Goal: Task Accomplishment & Management: Use online tool/utility

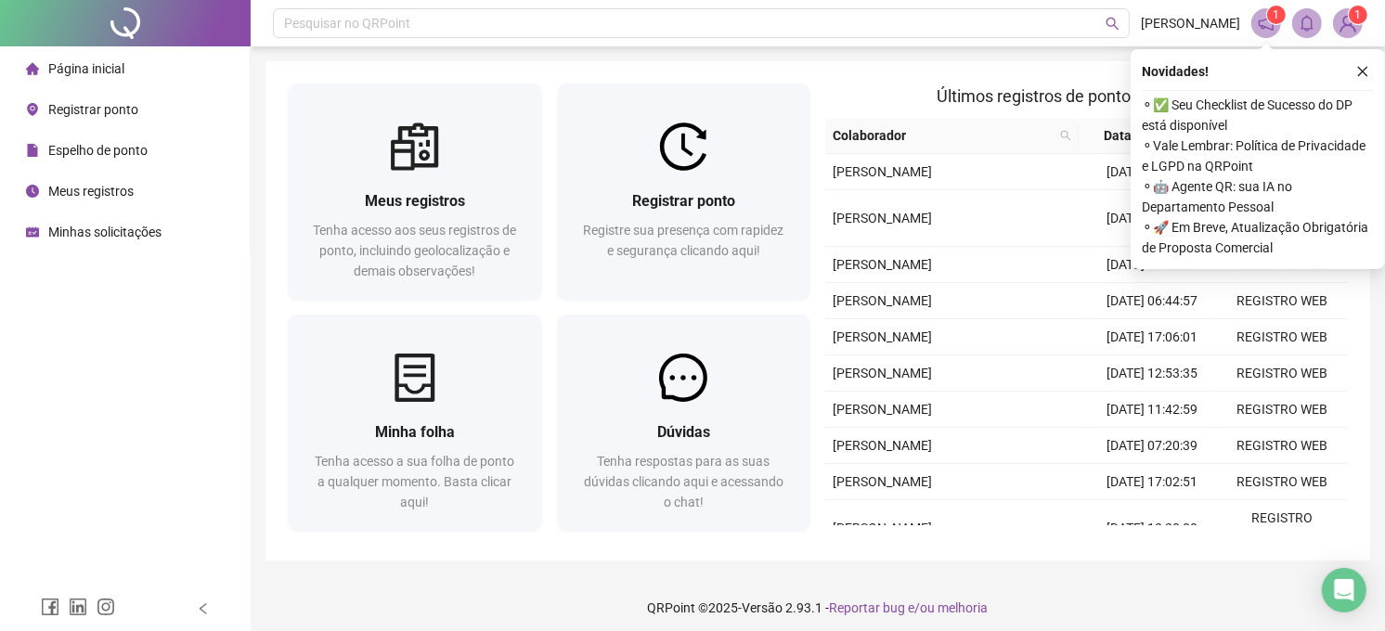
click at [108, 104] on span "Registrar ponto" at bounding box center [93, 109] width 90 height 15
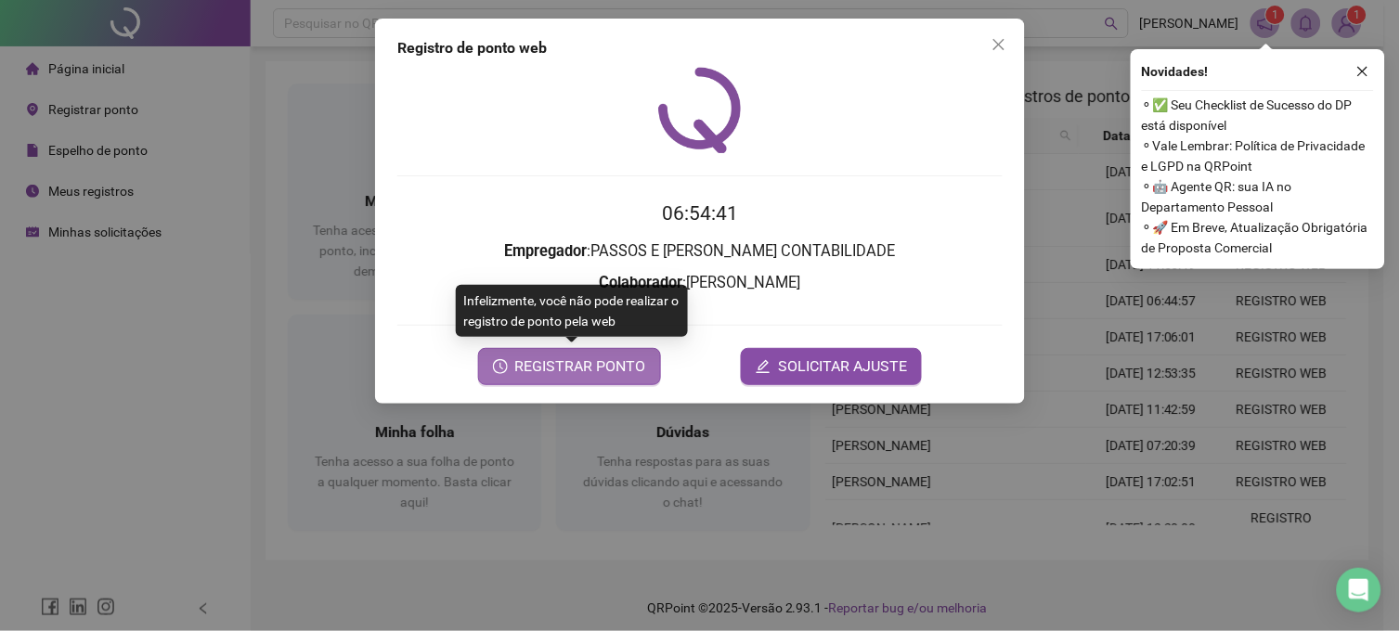
click at [602, 368] on span "REGISTRAR PONTO" at bounding box center [580, 367] width 131 height 22
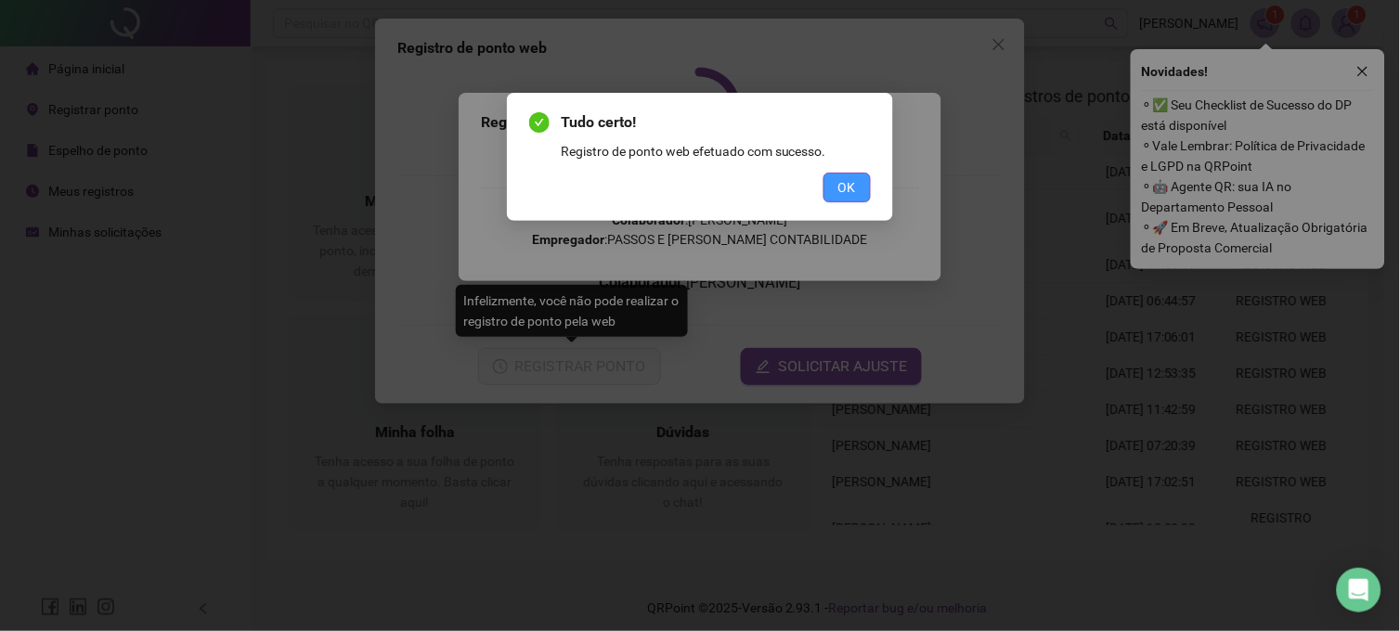
click at [860, 192] on button "OK" at bounding box center [846, 188] width 47 height 30
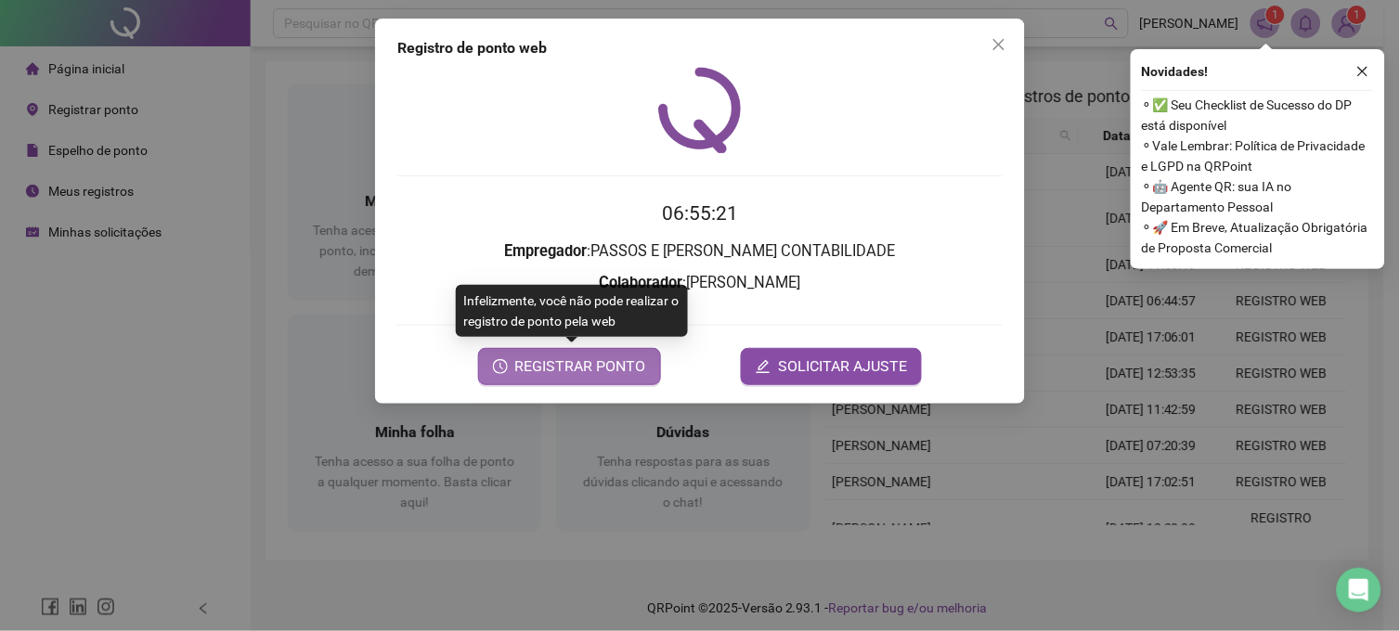
click at [551, 376] on span "REGISTRAR PONTO" at bounding box center [580, 367] width 131 height 22
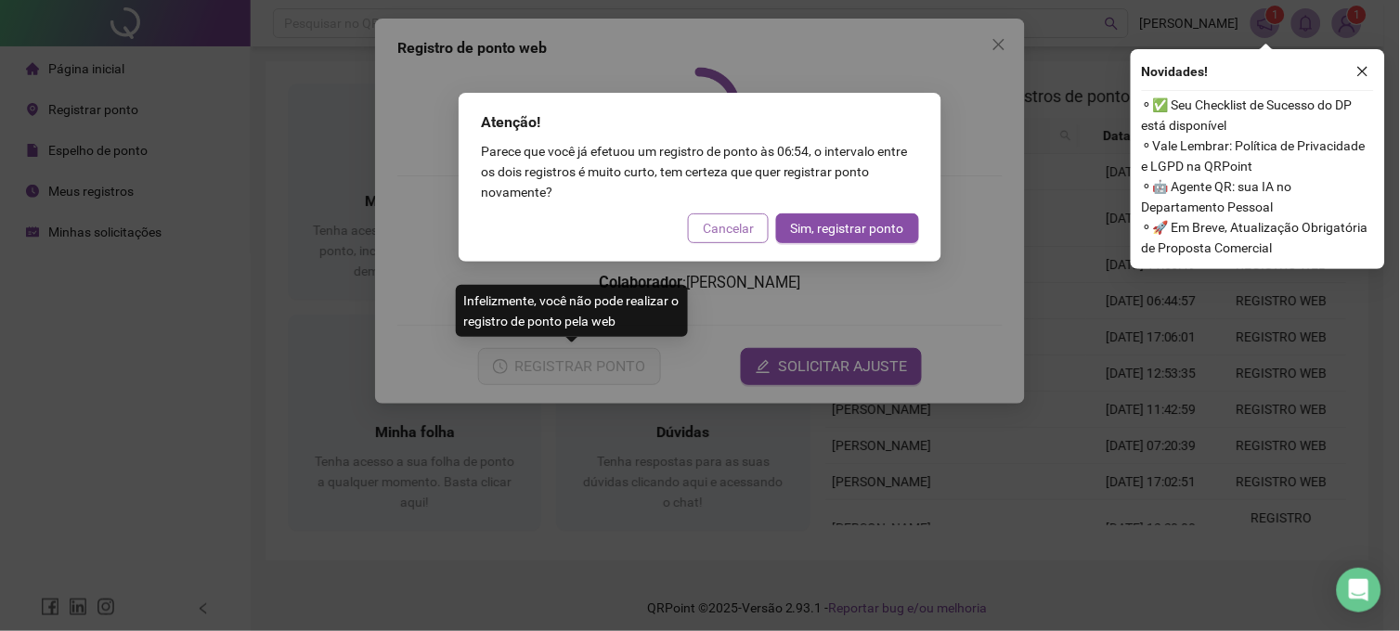
click at [728, 226] on span "Cancelar" at bounding box center [728, 228] width 51 height 20
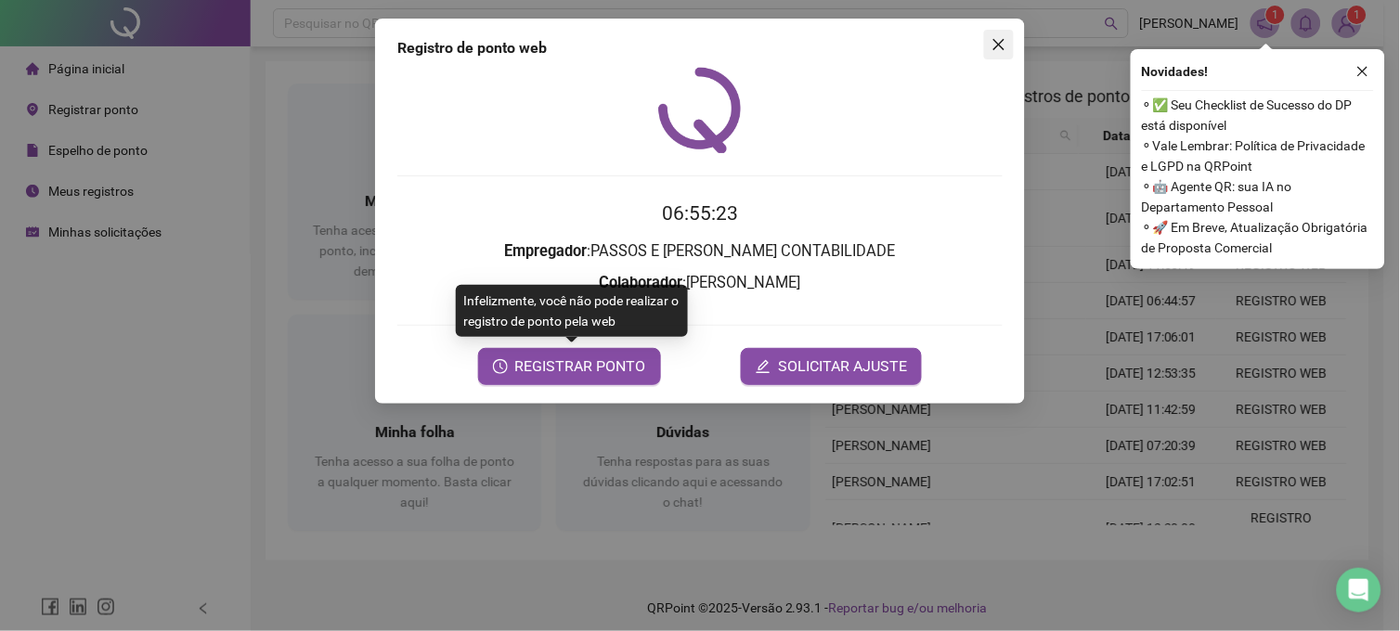
click at [1001, 41] on icon "close" at bounding box center [998, 44] width 15 height 15
